Goal: Information Seeking & Learning: Learn about a topic

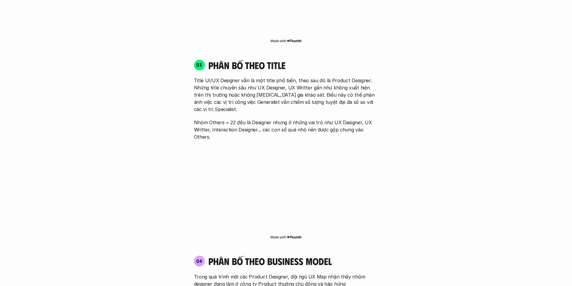
scroll to position [961, 0]
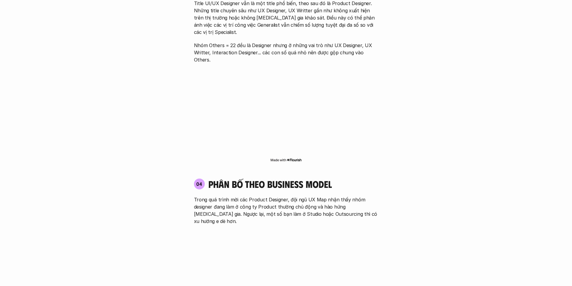
click at [289, 136] on div "03 phân bố theo title Title UI/UX Designer vẫn là một title phổ biến, theo sau …" at bounding box center [286, 72] width 195 height 193
click at [292, 158] on img at bounding box center [286, 160] width 32 height 5
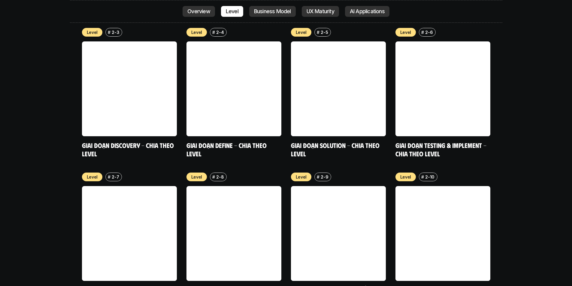
scroll to position [2290, 0]
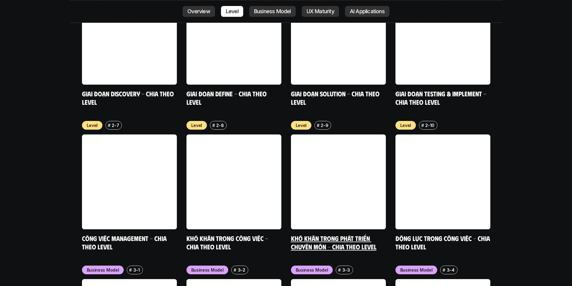
click at [318, 136] on link at bounding box center [338, 182] width 95 height 95
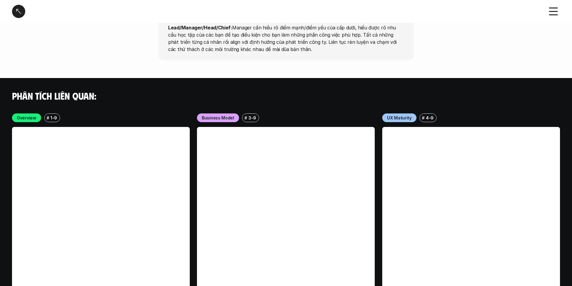
scroll to position [2009, 0]
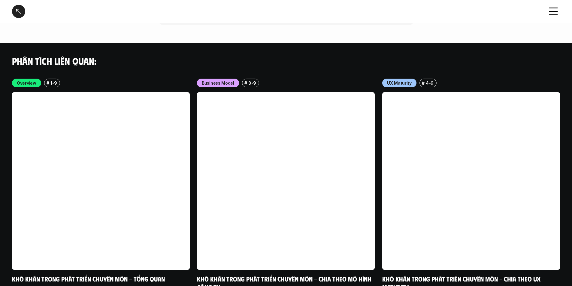
click at [15, 10] on div at bounding box center [18, 11] width 13 height 13
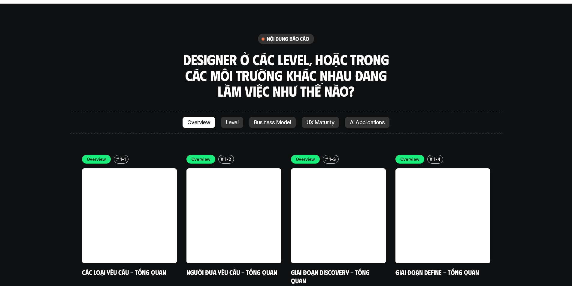
scroll to position [1673, 0]
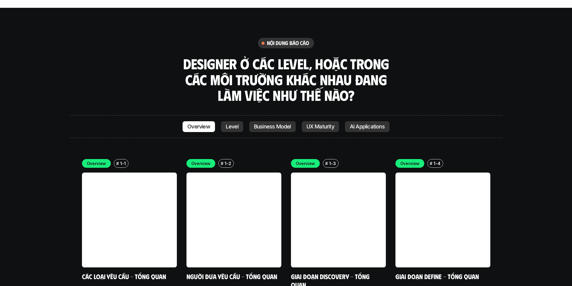
click at [312, 124] on p "UX Maturity" at bounding box center [321, 127] width 28 height 6
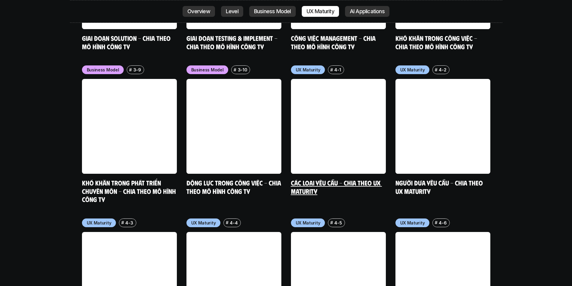
scroll to position [2782, 0]
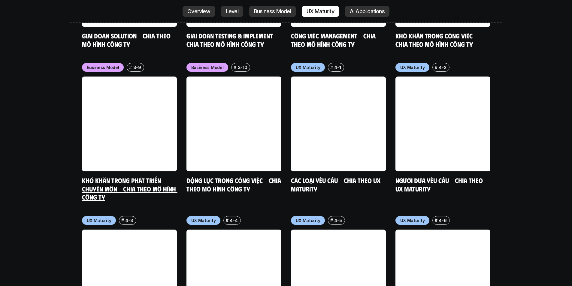
click at [154, 81] on link at bounding box center [129, 124] width 95 height 95
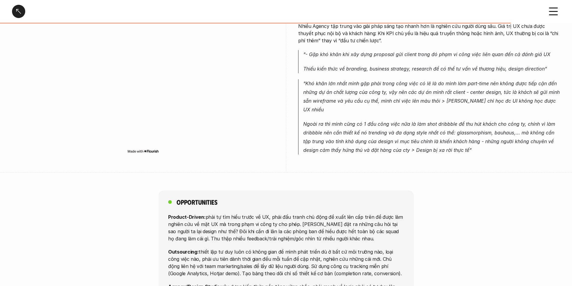
scroll to position [1142, 0]
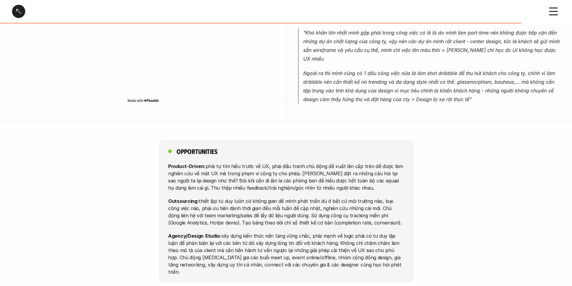
click at [20, 11] on div at bounding box center [18, 11] width 13 height 13
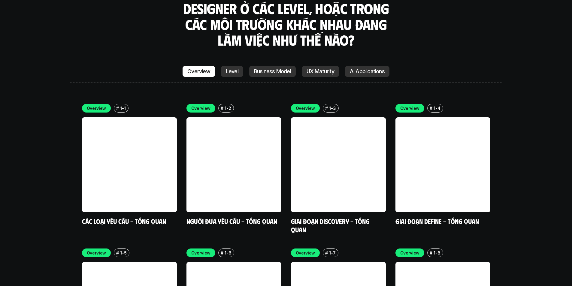
scroll to position [1763, 0]
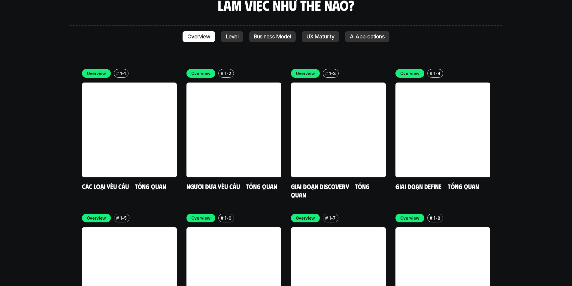
click at [143, 182] on link "Các loại yêu cầu - Tổng quan" at bounding box center [124, 186] width 84 height 8
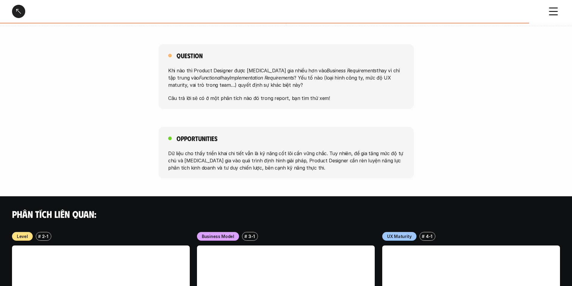
scroll to position [511, 0]
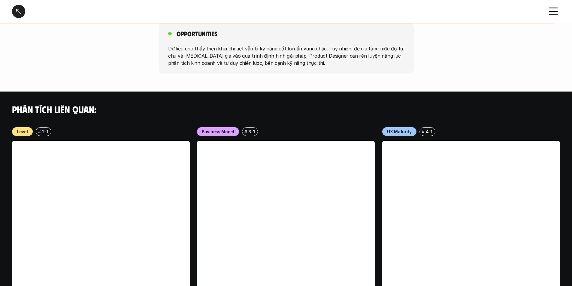
click at [20, 12] on div at bounding box center [18, 11] width 13 height 13
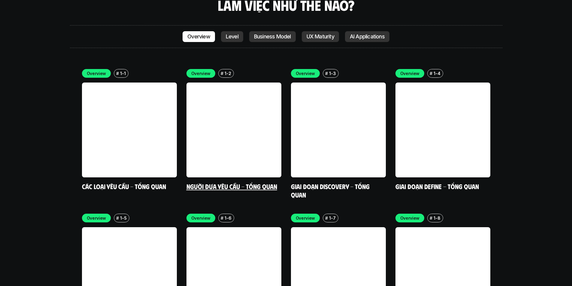
click at [243, 182] on link "Người đưa yêu cầu - Tổng quan" at bounding box center [232, 186] width 91 height 8
